Goal: Task Accomplishment & Management: Complete application form

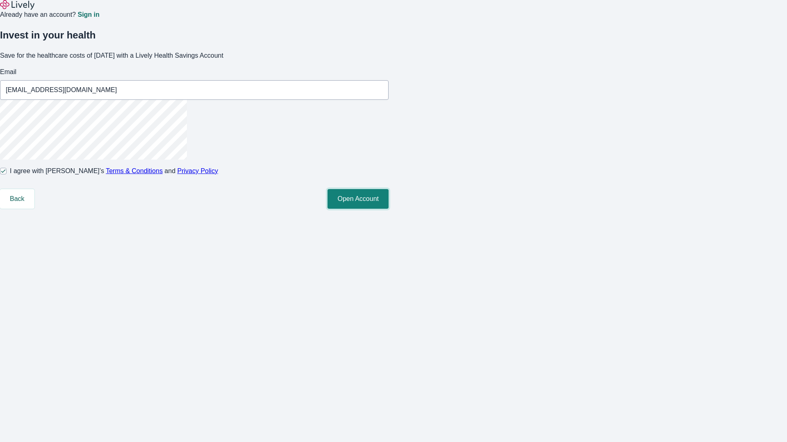
click at [388, 209] on button "Open Account" at bounding box center [357, 199] width 61 height 20
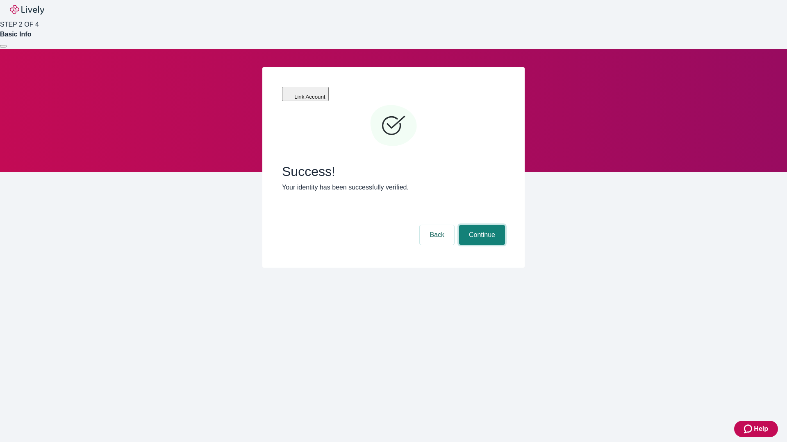
click at [481, 225] on button "Continue" at bounding box center [482, 235] width 46 height 20
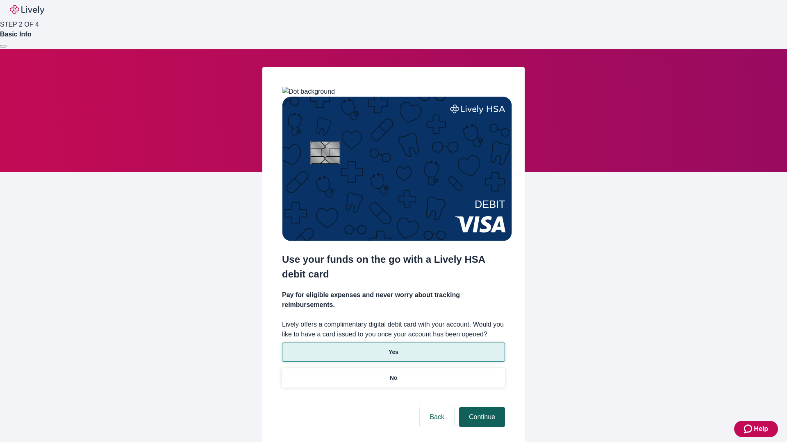
click at [393, 348] on p "Yes" at bounding box center [393, 352] width 10 height 9
click at [481, 408] on button "Continue" at bounding box center [482, 418] width 46 height 20
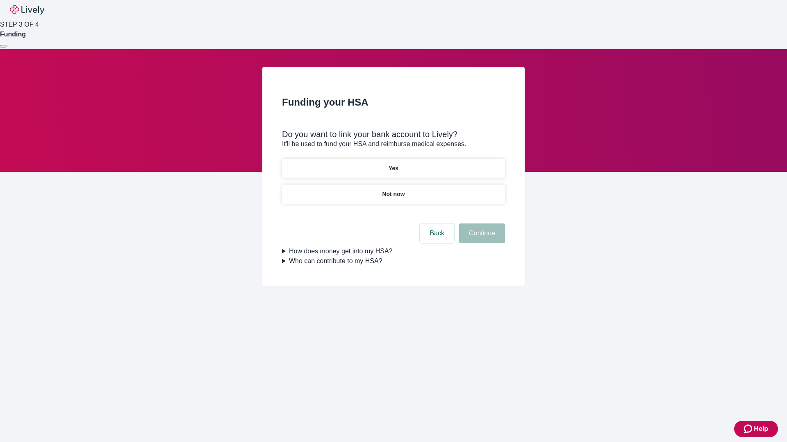
click at [393, 190] on p "Not now" at bounding box center [393, 194] width 23 height 9
click at [481, 238] on button "Continue" at bounding box center [482, 234] width 46 height 20
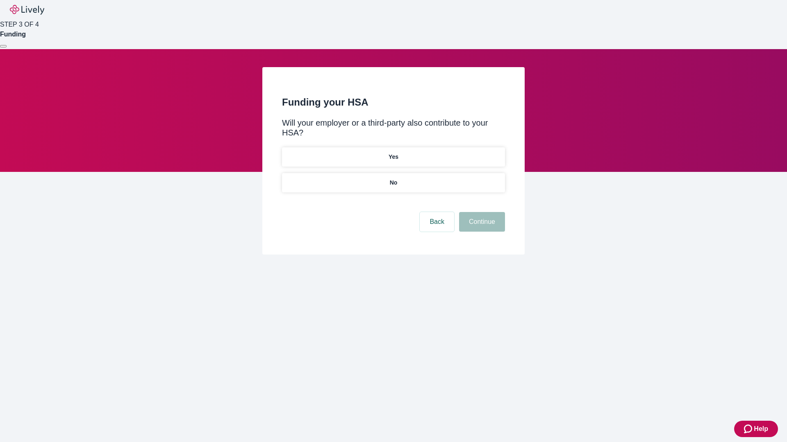
click at [393, 179] on p "No" at bounding box center [394, 183] width 8 height 9
click at [481, 212] on button "Continue" at bounding box center [482, 222] width 46 height 20
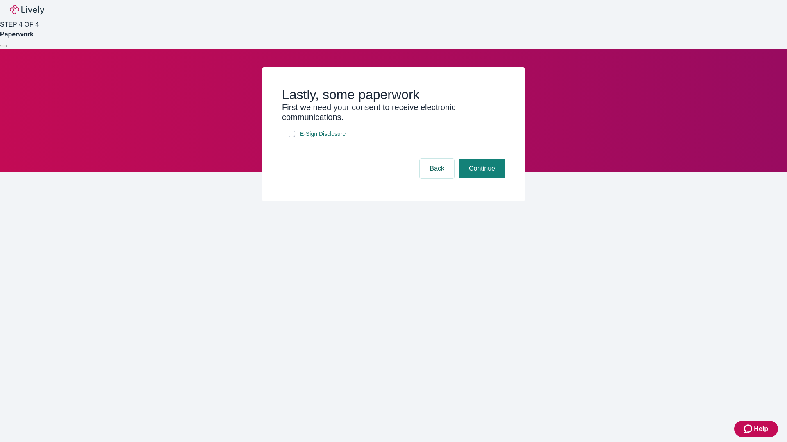
click at [292, 137] on input "E-Sign Disclosure" at bounding box center [291, 134] width 7 height 7
checkbox input "true"
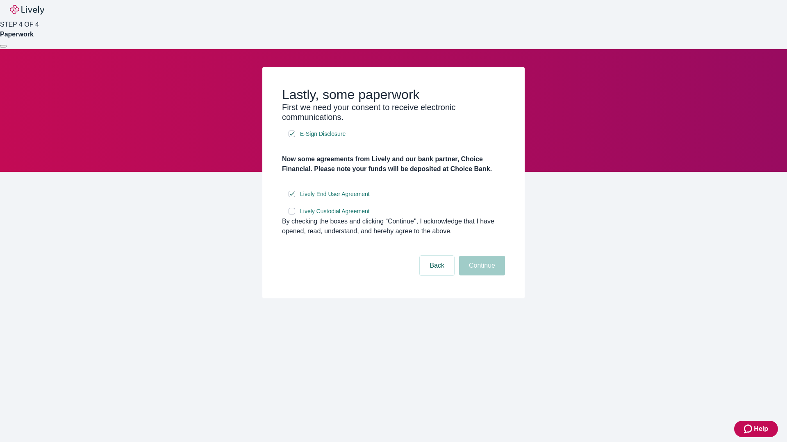
click at [292, 215] on input "Lively Custodial Agreement" at bounding box center [291, 211] width 7 height 7
checkbox input "true"
click at [481, 276] on button "Continue" at bounding box center [482, 266] width 46 height 20
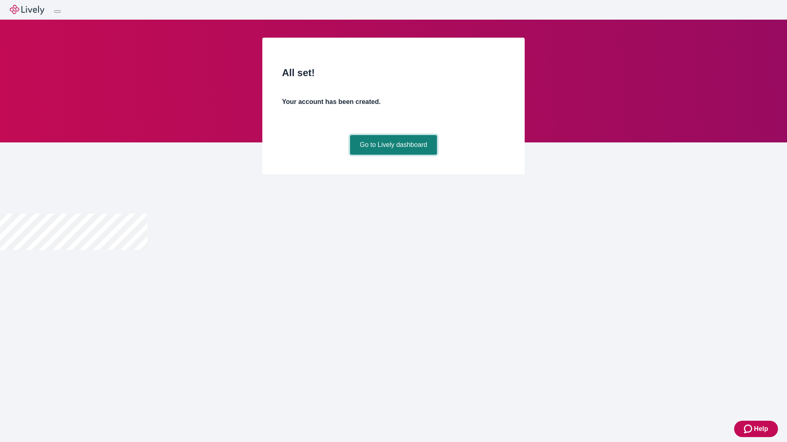
click at [393, 155] on link "Go to Lively dashboard" at bounding box center [393, 145] width 87 height 20
